Goal: Check status: Check status

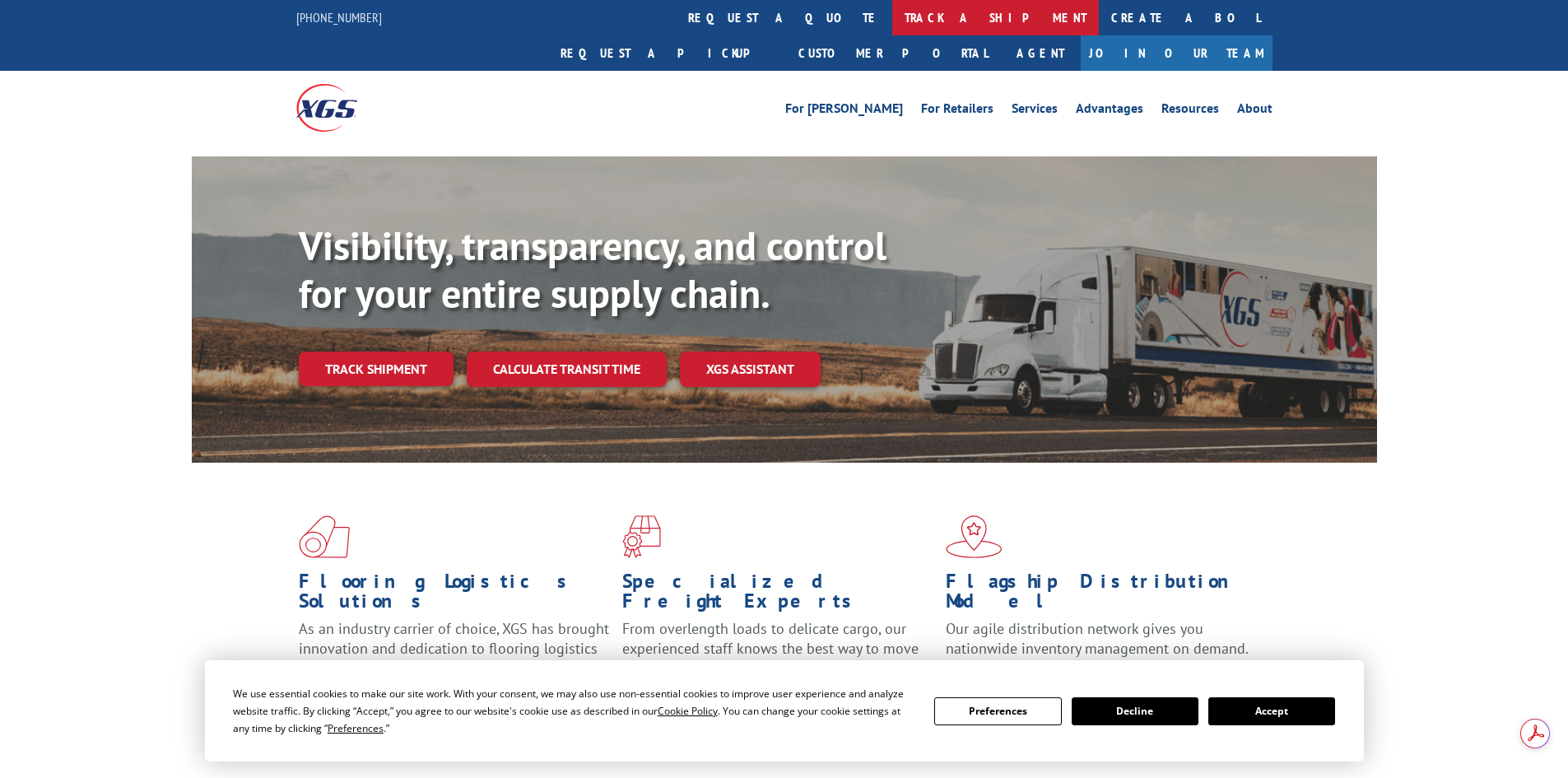
click at [893, 14] on link "track a shipment" at bounding box center [995, 18] width 206 height 35
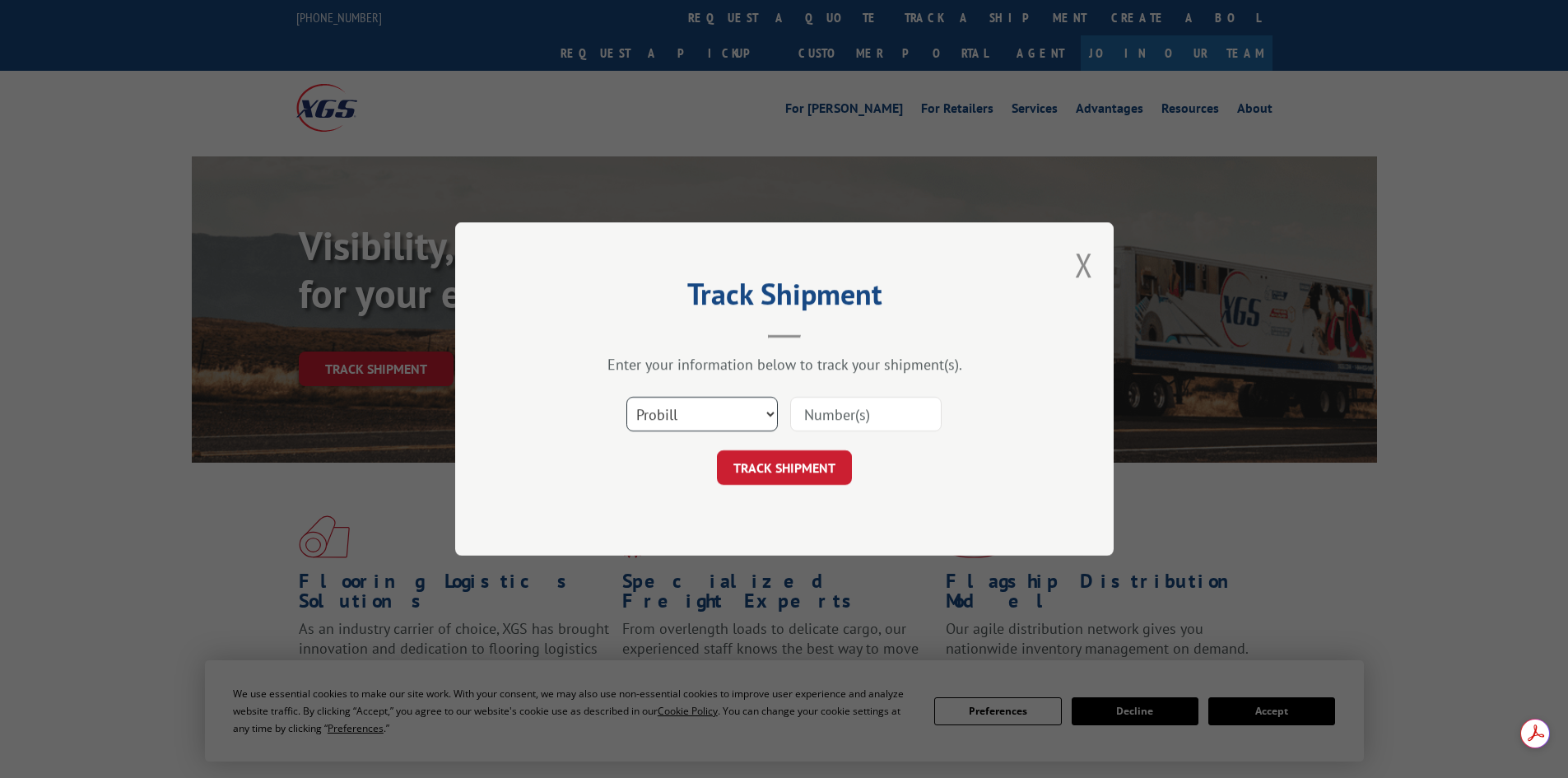
click at [695, 409] on select "Select category... Probill BOL PO" at bounding box center [702, 413] width 152 height 34
select select "po"
click at [627, 397] on select "Select category... Probill BOL PO" at bounding box center [702, 413] width 152 height 34
click at [822, 417] on input at bounding box center [865, 413] width 152 height 34
paste input "46539339"
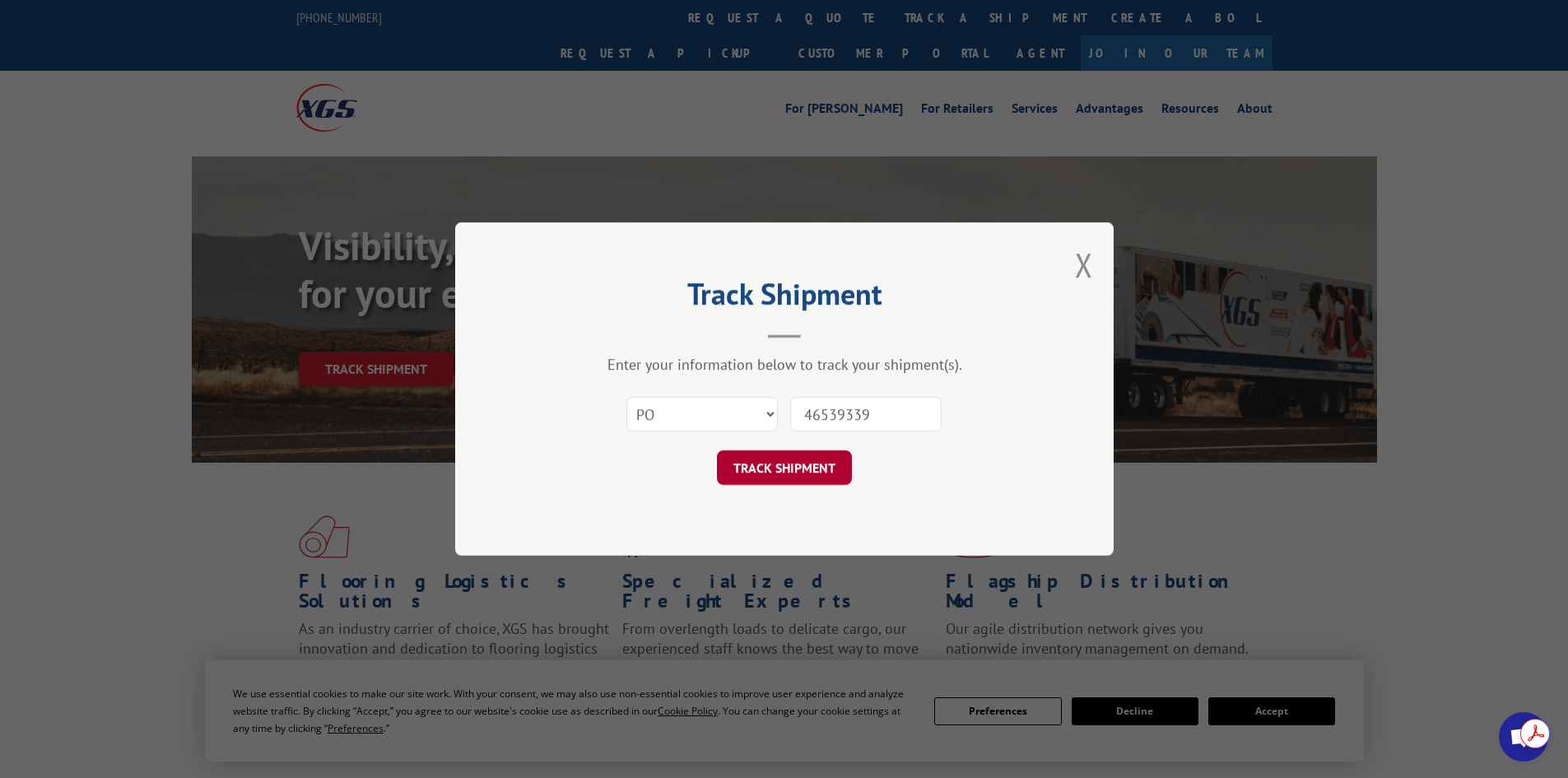
type input "46539339"
click at [800, 467] on button "TRACK SHIPMENT" at bounding box center [784, 467] width 135 height 34
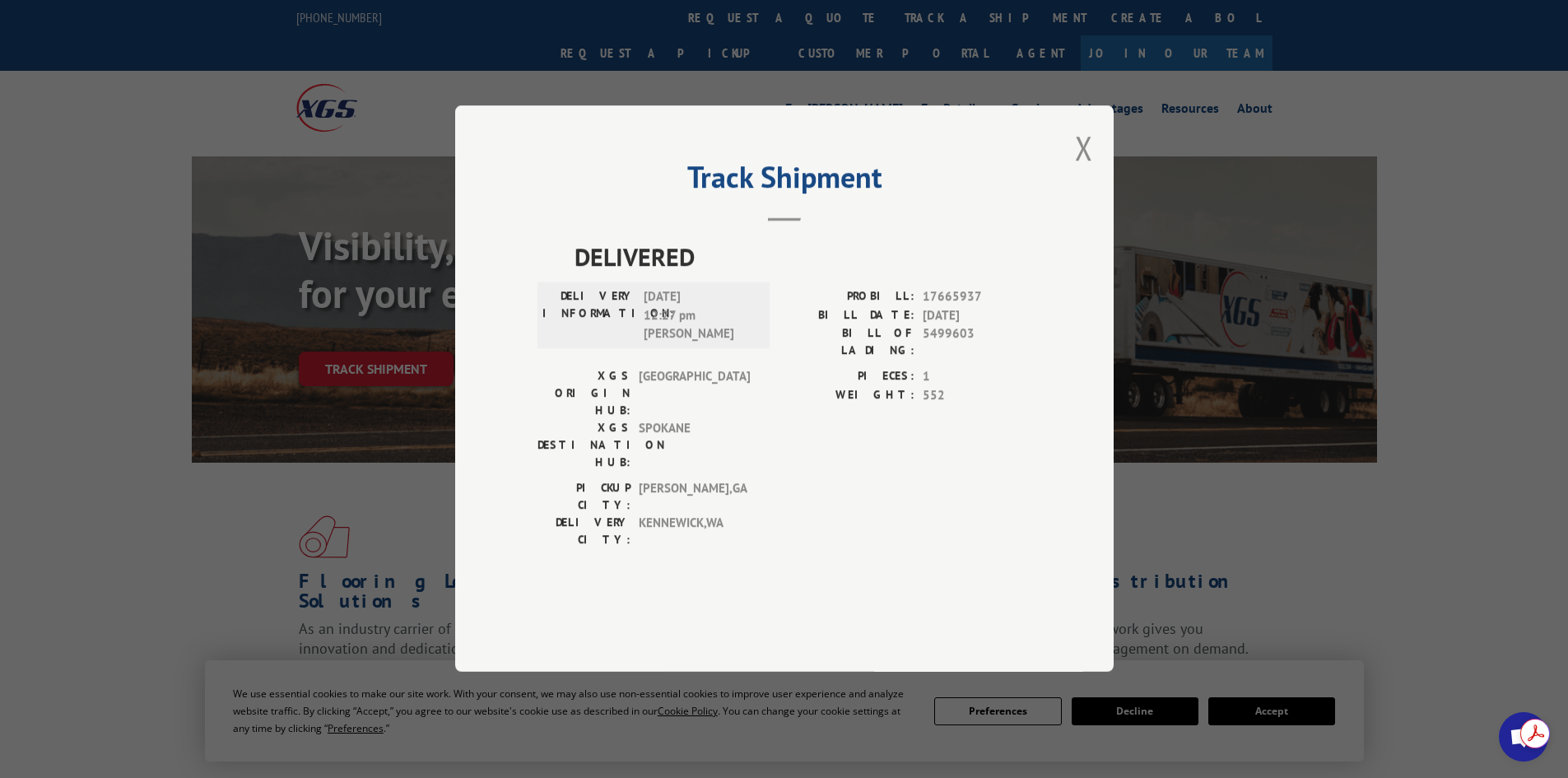
click at [1074, 194] on div "Track Shipment DELIVERED DELIVERY INFORMATION: [DATE] 12:27 pm [PERSON_NAME] PR…" at bounding box center [784, 388] width 658 height 566
click at [1084, 169] on button "Close modal" at bounding box center [1083, 148] width 19 height 44
